Goal: Understand process/instructions: Learn how to perform a task or action

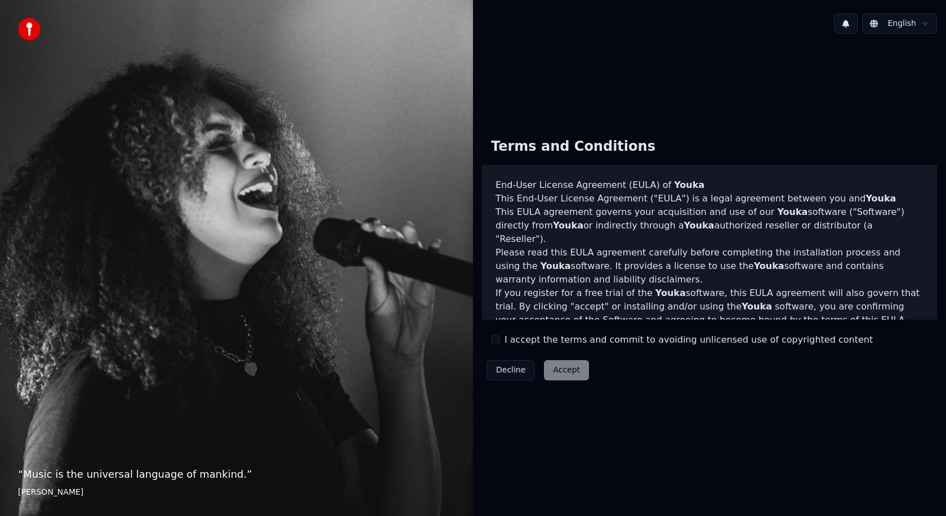
click at [567, 359] on div "Decline Accept" at bounding box center [537, 370] width 111 height 29
click at [563, 371] on div "Decline Accept" at bounding box center [537, 370] width 111 height 29
click at [488, 349] on div "Terms and Conditions End-User License Agreement (EULA) of Youka This End-User L…" at bounding box center [709, 257] width 455 height 256
click at [863, 328] on div "Terms and Conditions End-User License Agreement (EULA) of Youka This End-User L…" at bounding box center [709, 257] width 455 height 256
click at [906, 26] on html "“ Music is the universal language of mankind. ” Henry Wadsworth Longfellow Engl…" at bounding box center [473, 258] width 946 height 516
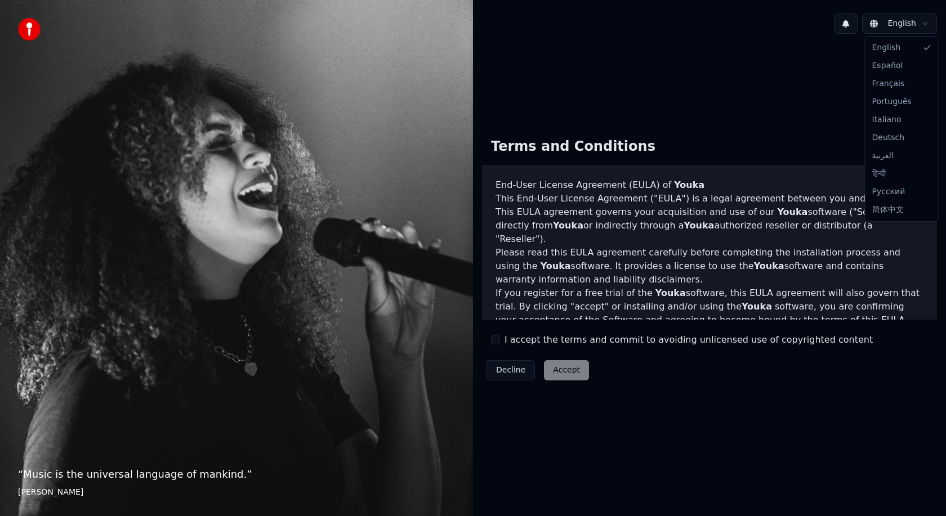
click at [715, 89] on html "“ Music is the universal language of mankind. ” Henry Wadsworth Longfellow Engl…" at bounding box center [473, 258] width 946 height 516
click at [574, 364] on div "Decline Accept" at bounding box center [537, 370] width 111 height 29
click at [569, 369] on div "Decline Accept" at bounding box center [537, 370] width 111 height 29
click at [510, 378] on button "Decline" at bounding box center [510, 370] width 48 height 20
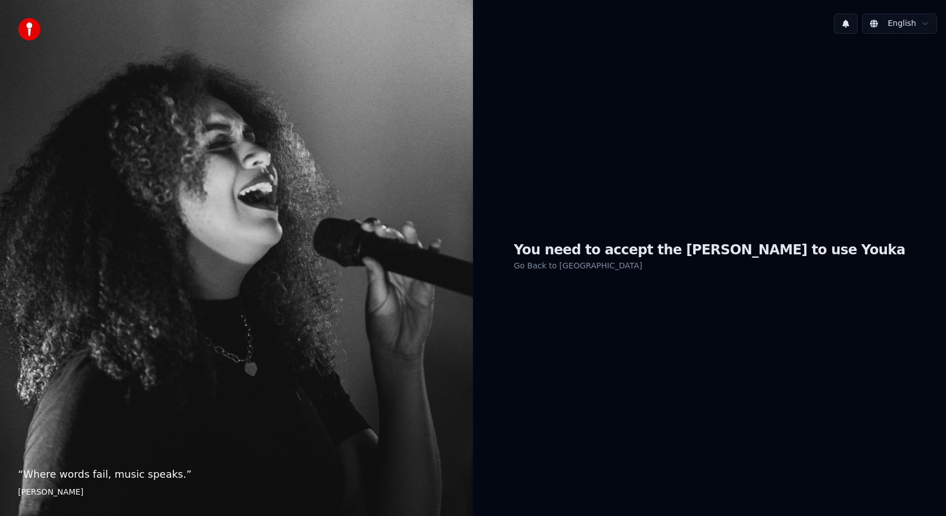
click at [905, 28] on html "“ Where words fail, music speaks. ” Hans Christian Andersen English You need to…" at bounding box center [473, 258] width 946 height 516
click at [627, 267] on link "Go Back to EULA" at bounding box center [578, 266] width 128 height 18
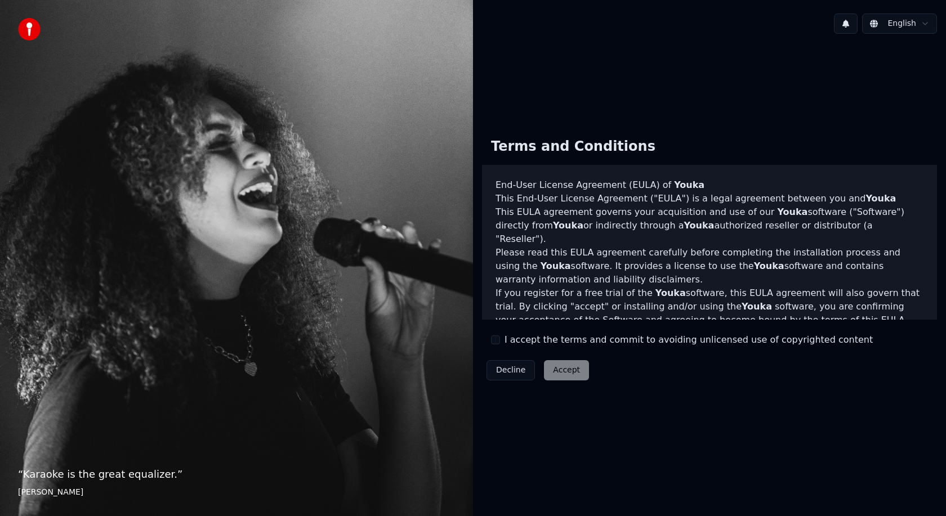
click at [567, 373] on div "Decline Accept" at bounding box center [537, 370] width 111 height 29
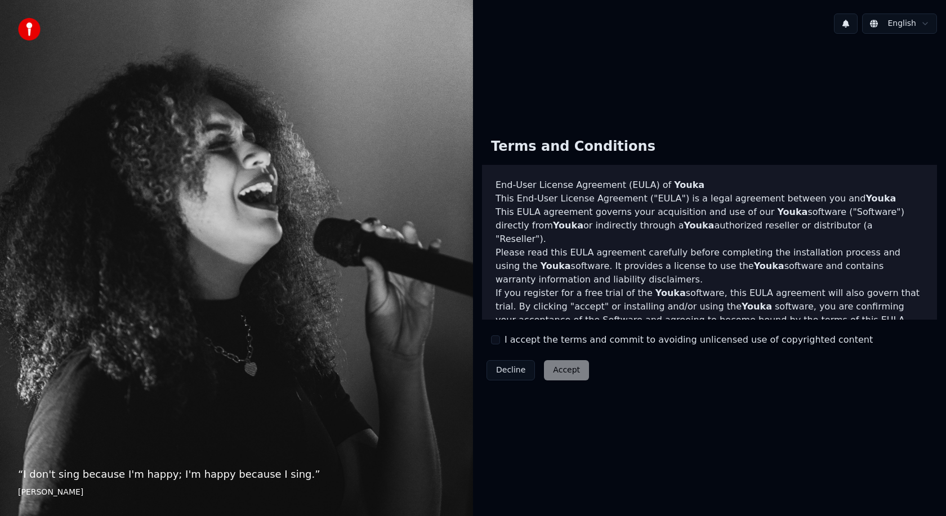
click at [570, 378] on div "Decline Accept" at bounding box center [537, 370] width 111 height 29
